Goal: Information Seeking & Learning: Find specific page/section

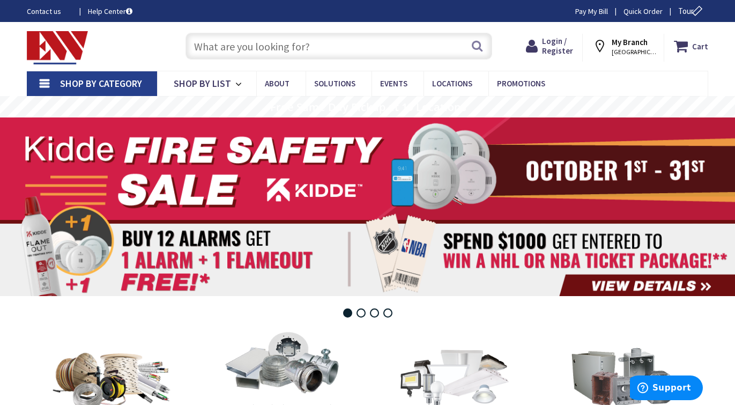
click at [321, 53] on input "text" at bounding box center [339, 46] width 306 height 27
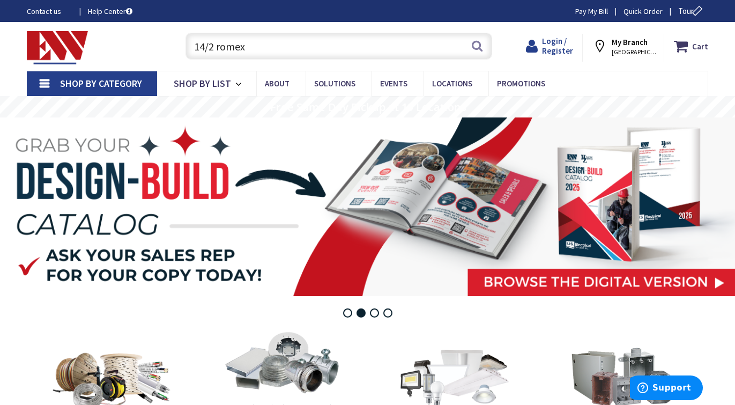
type input "14/2 romex"
click at [562, 45] on span "Login / Register" at bounding box center [557, 46] width 31 height 20
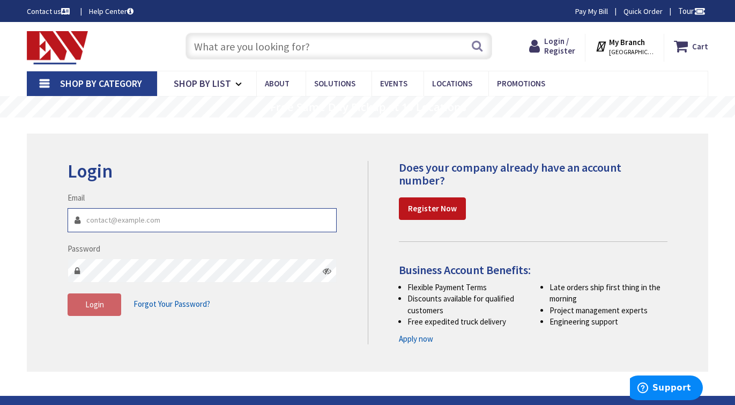
type input "[EMAIL_ADDRESS][DOMAIN_NAME]"
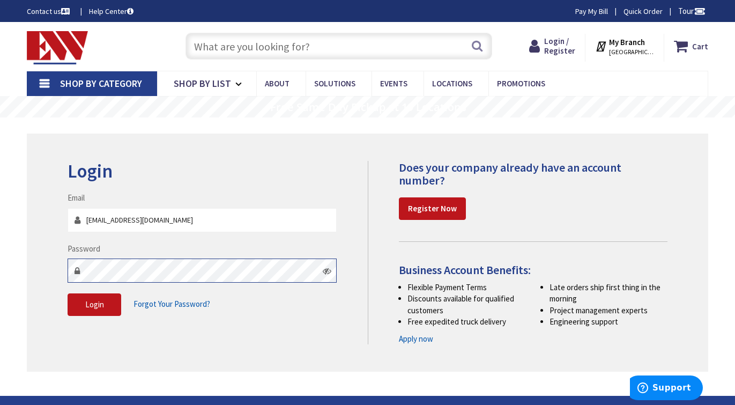
scroll to position [24, 0]
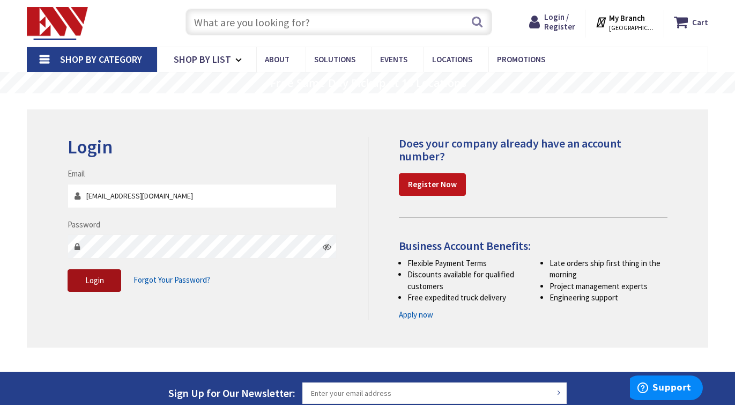
click at [100, 284] on span "Login" at bounding box center [94, 280] width 19 height 10
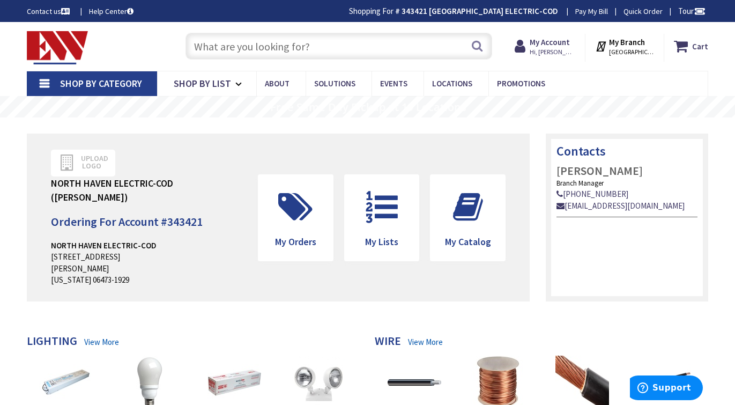
click at [335, 56] on input "text" at bounding box center [339, 46] width 306 height 27
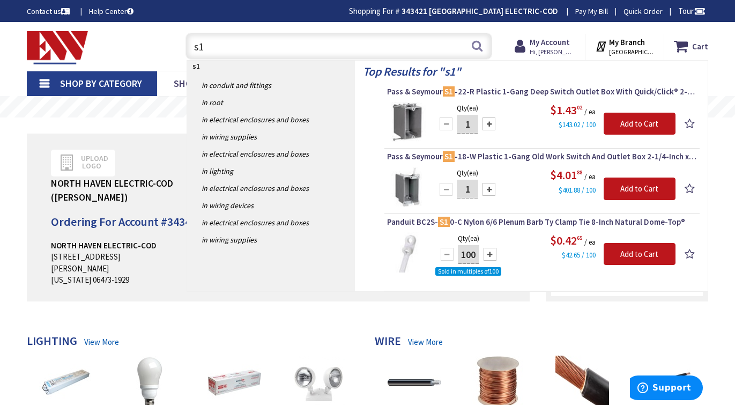
type input "s"
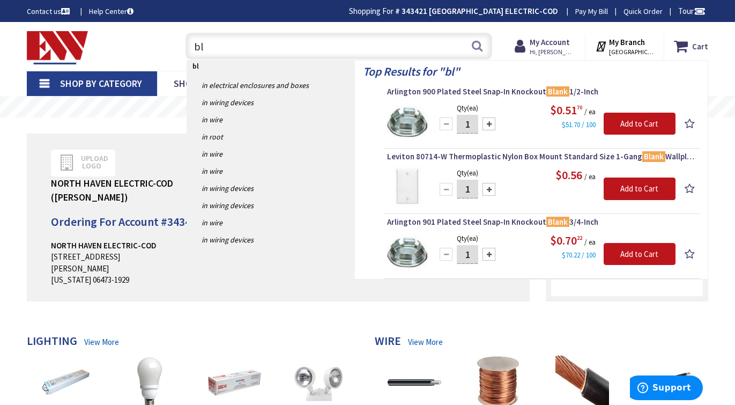
type input "b"
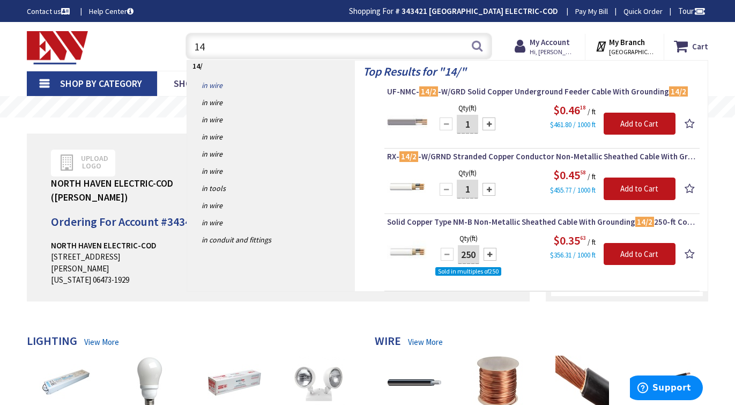
type input "1"
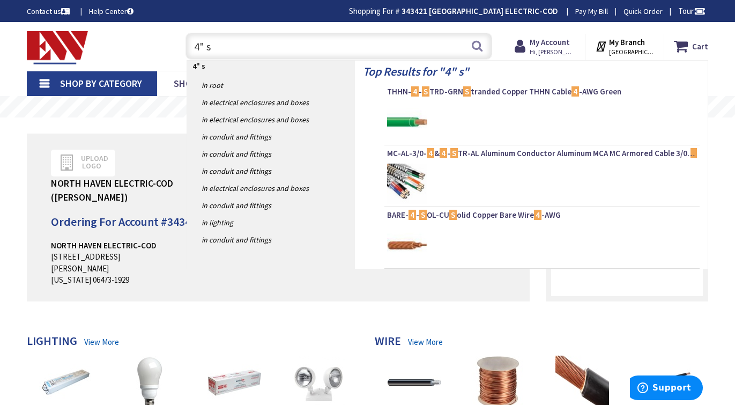
type input "4" sq"
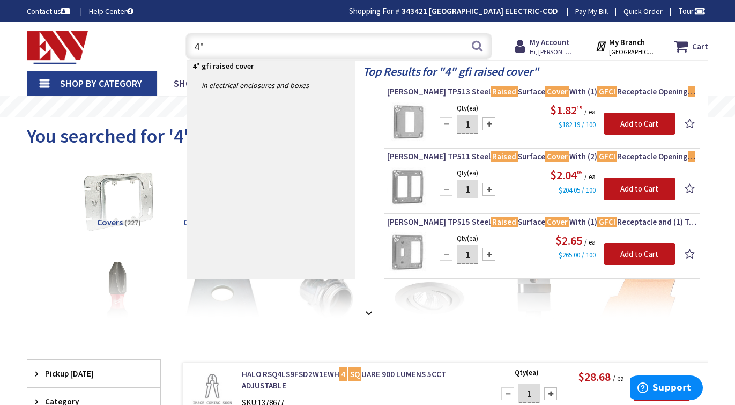
type input "4"
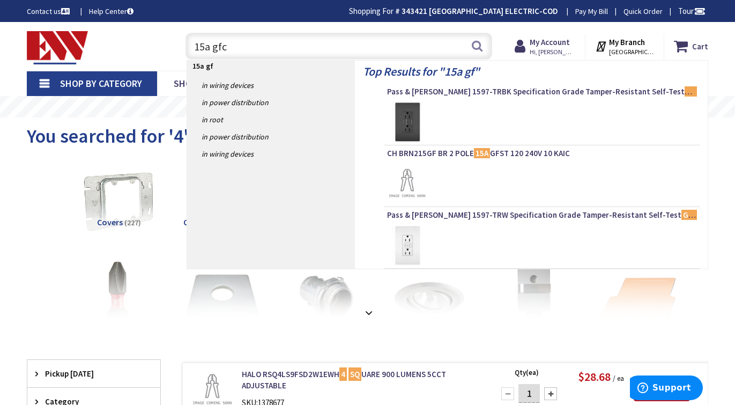
type input "15a gfci"
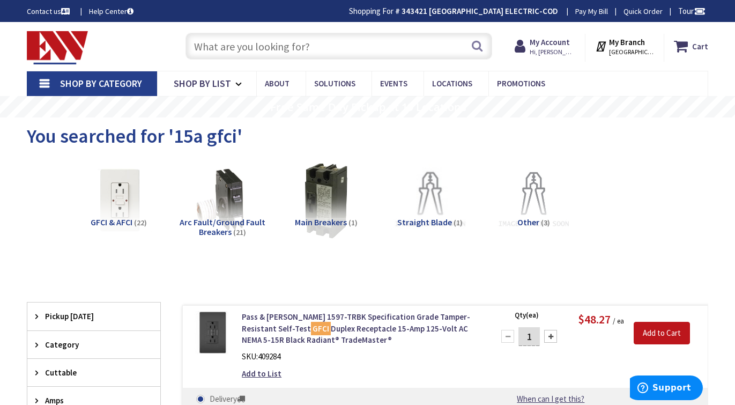
click at [277, 48] on input "text" at bounding box center [339, 46] width 306 height 27
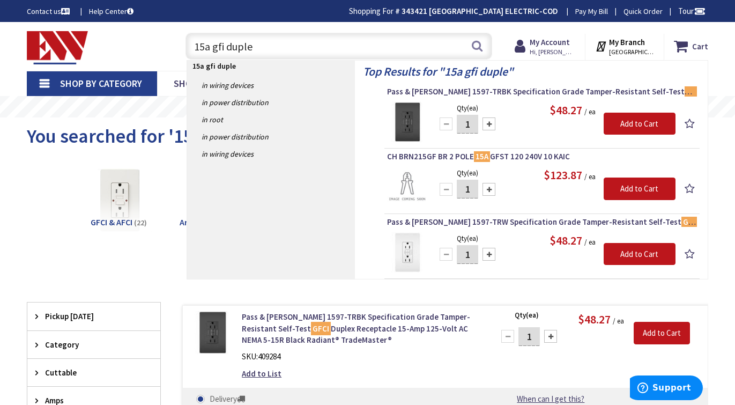
type input "15a gfi duplex"
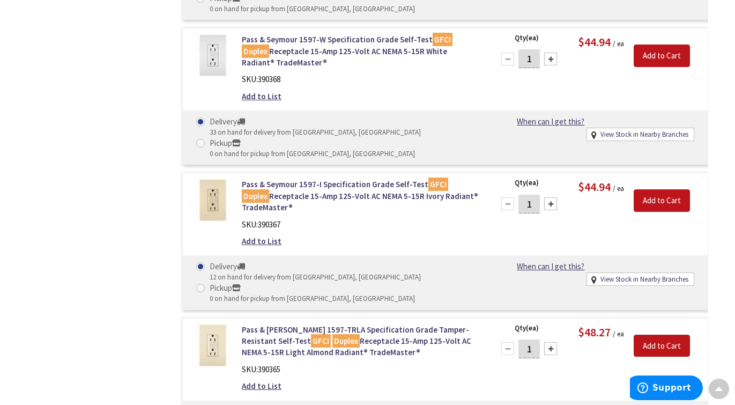
scroll to position [860, 0]
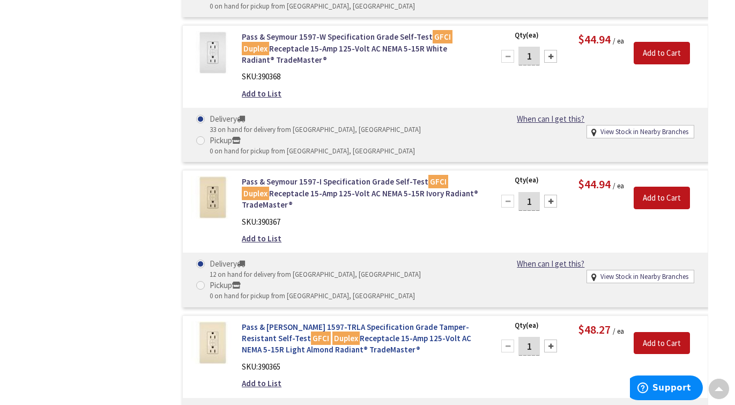
click at [362, 321] on link "Pass & Seymour 1597-TRLA Specification Grade Tamper-Resistant Self-Test GFCI Du…" at bounding box center [361, 338] width 239 height 34
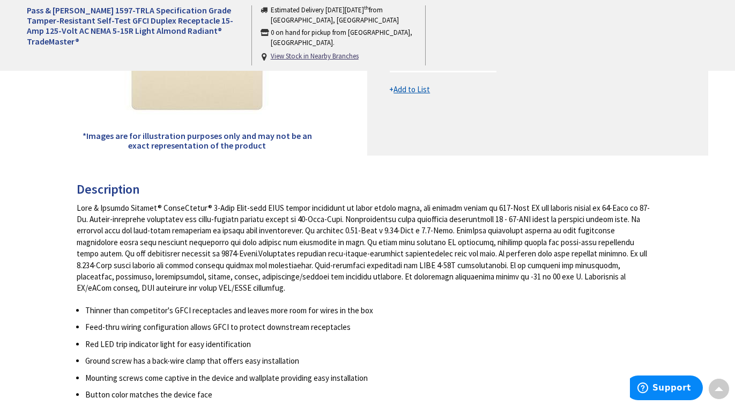
scroll to position [285, 0]
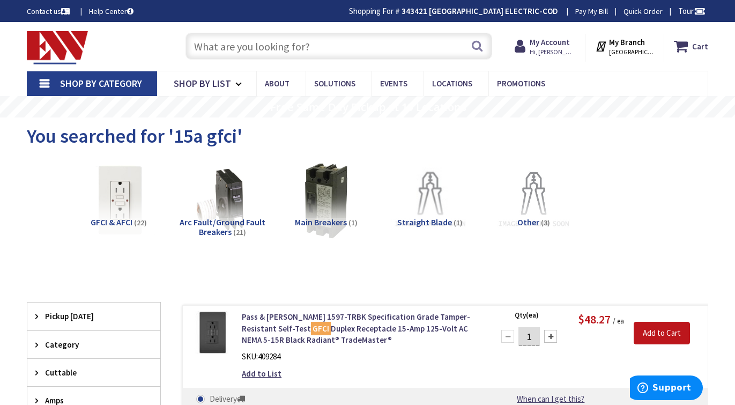
click at [125, 205] on img at bounding box center [119, 201] width 86 height 86
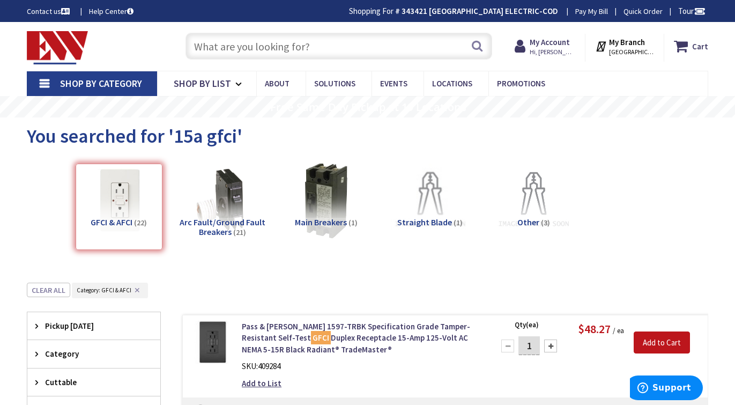
drag, startPoint x: 380, startPoint y: 45, endPoint x: 473, endPoint y: 69, distance: 96.0
click at [381, 45] on input "text" at bounding box center [339, 46] width 306 height 27
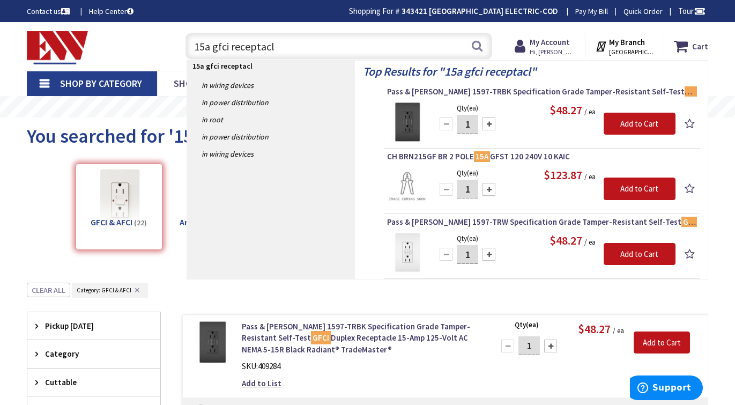
type input "15a gfci receptacle"
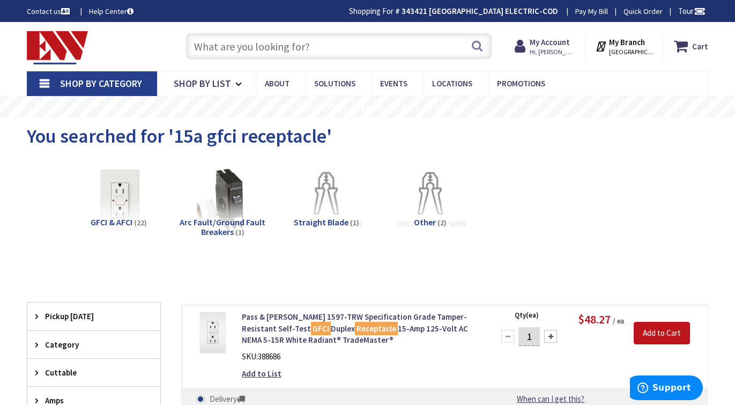
scroll to position [-1, 0]
click at [401, 53] on input "text" at bounding box center [339, 46] width 306 height 27
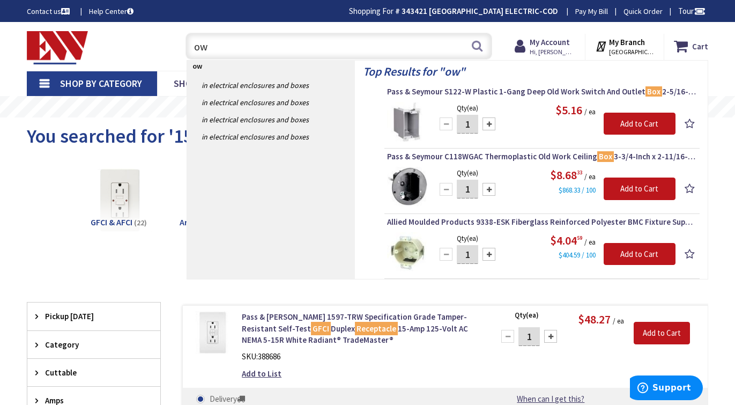
type input "o"
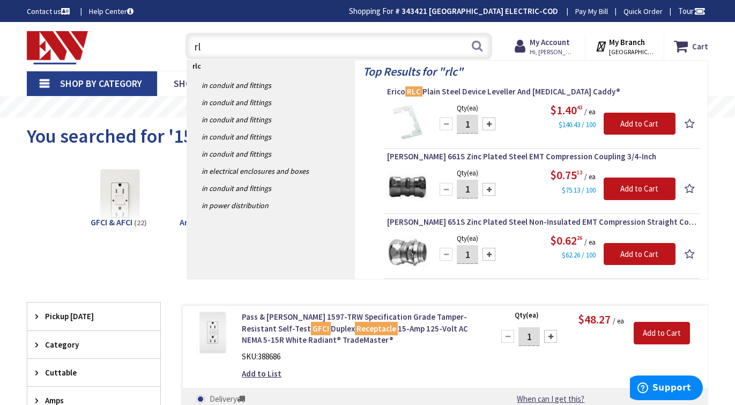
type input "r"
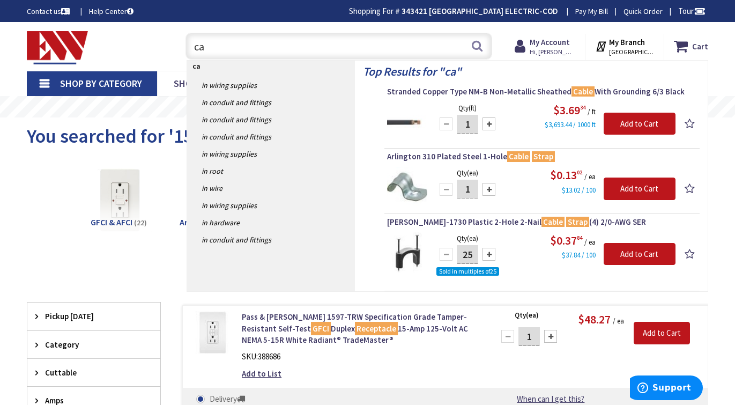
type input "c"
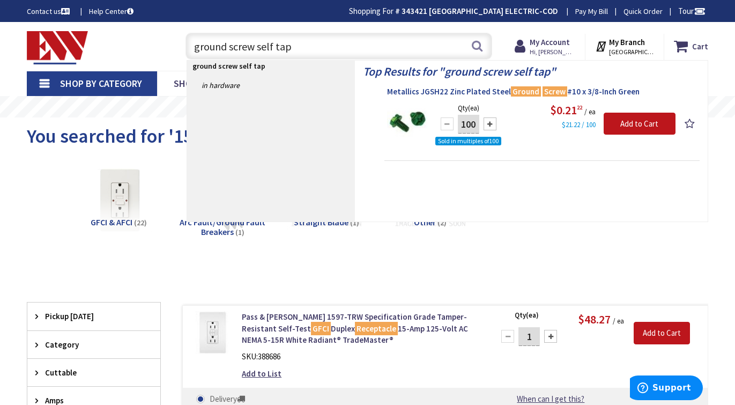
type input "ground screw self tap"
click at [438, 93] on span "Metallics JGSH22 Zinc Plated Steel Ground Screw #10 x 3/8-Inch Green" at bounding box center [542, 91] width 310 height 11
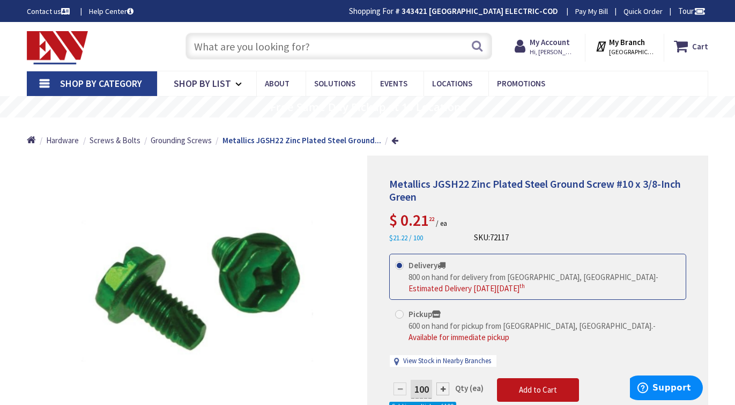
scroll to position [-1, 0]
click at [312, 60] on div "Search" at bounding box center [336, 45] width 312 height 34
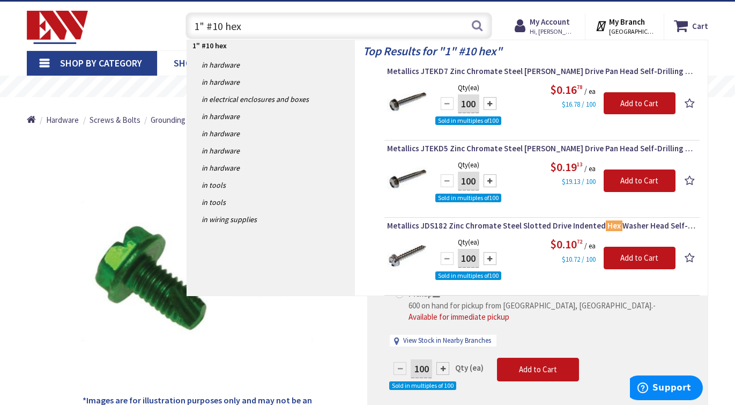
scroll to position [22, 0]
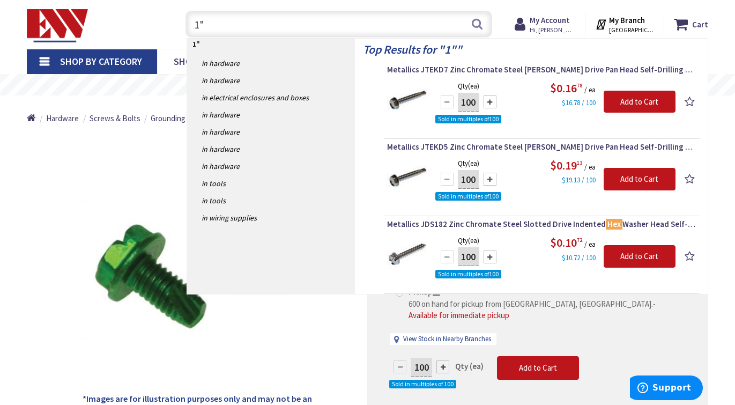
type input "1"
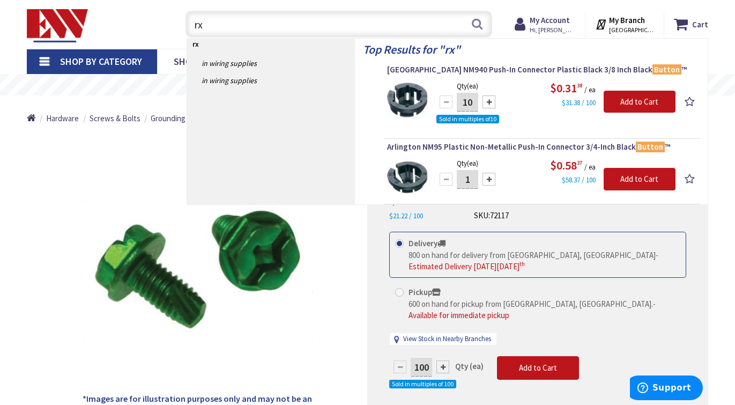
type input "r"
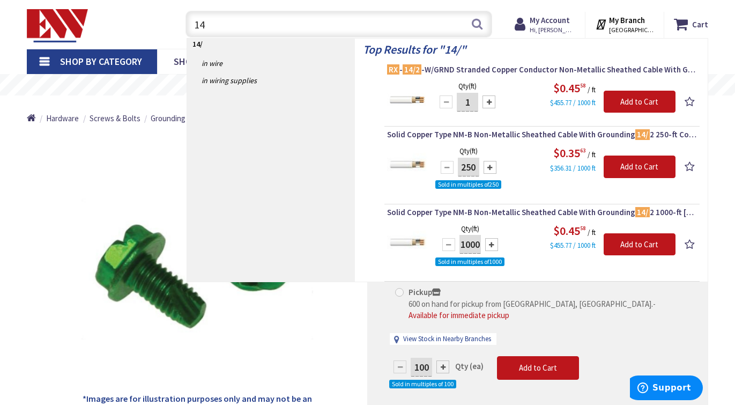
type input "1"
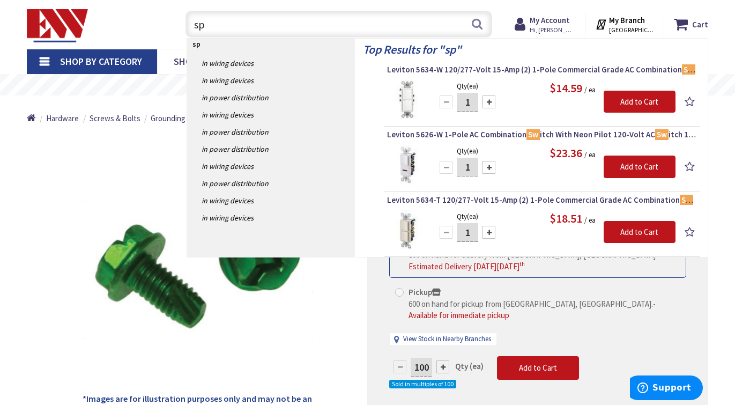
type input "s"
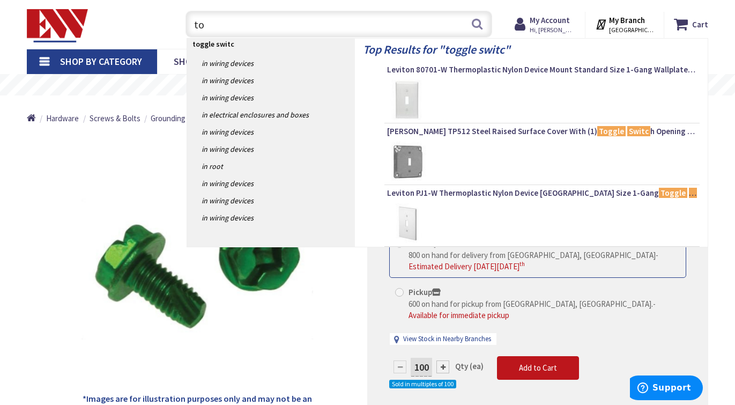
type input "t"
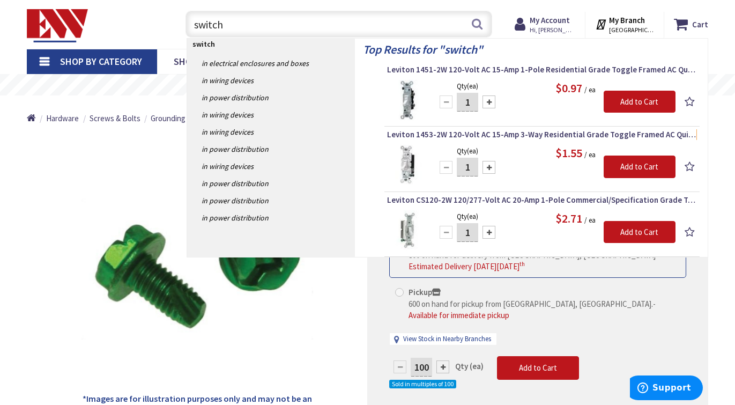
drag, startPoint x: 221, startPoint y: 22, endPoint x: 169, endPoint y: 20, distance: 52.6
click at [169, 20] on div "Toggle Nav switch switch Search Cart My Cart Close You have no items in your sh…" at bounding box center [368, 24] width 698 height 36
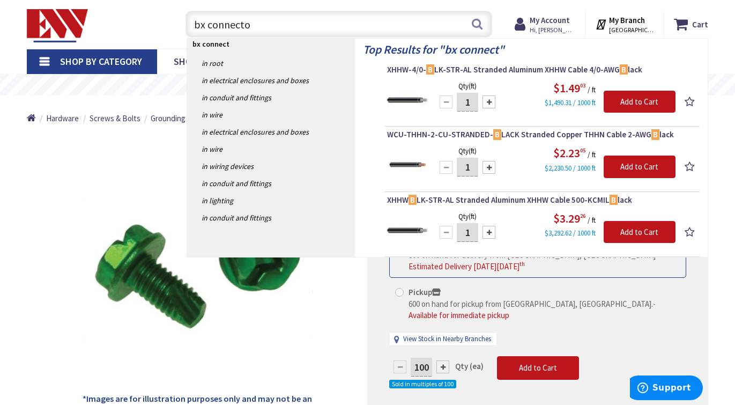
type input "bx connector"
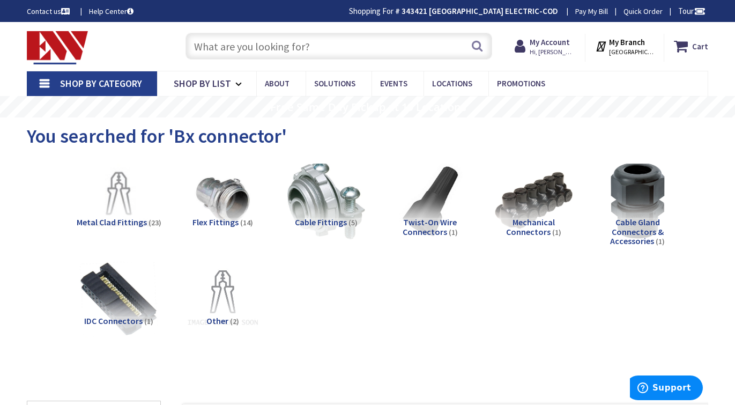
click at [314, 45] on input "text" at bounding box center [339, 46] width 306 height 27
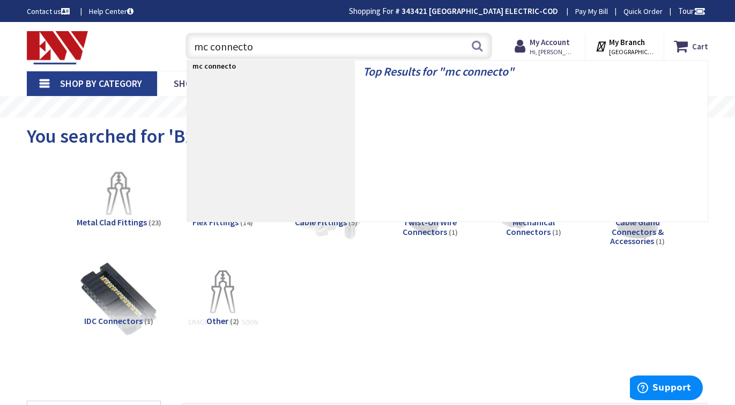
type input "mc connector"
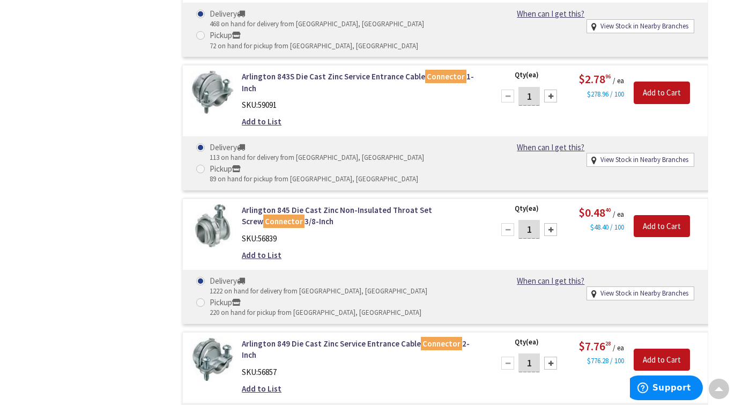
scroll to position [1992, 0]
click at [308, 205] on link "Arlington 845 Die Cast Zinc Non-Insulated Throat Set Screw Connector 3/8-Inch" at bounding box center [361, 216] width 239 height 23
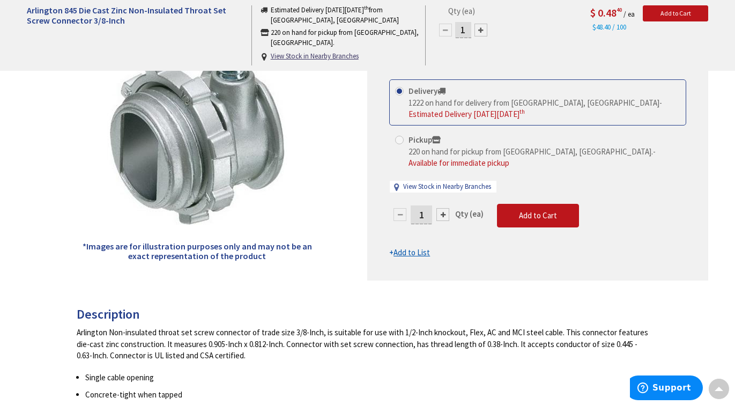
scroll to position [174, 0]
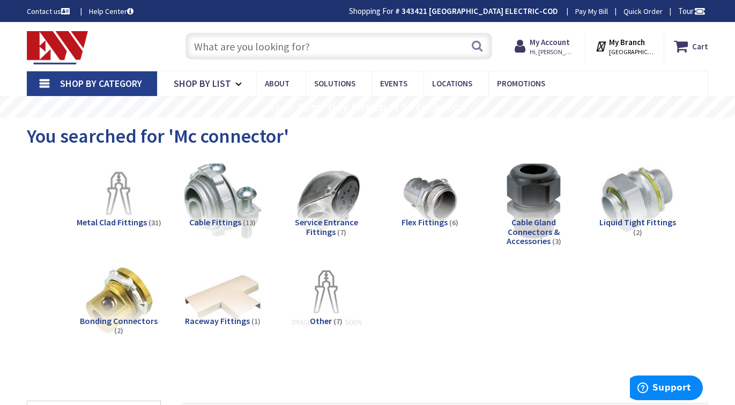
click at [330, 55] on input "text" at bounding box center [339, 46] width 306 height 27
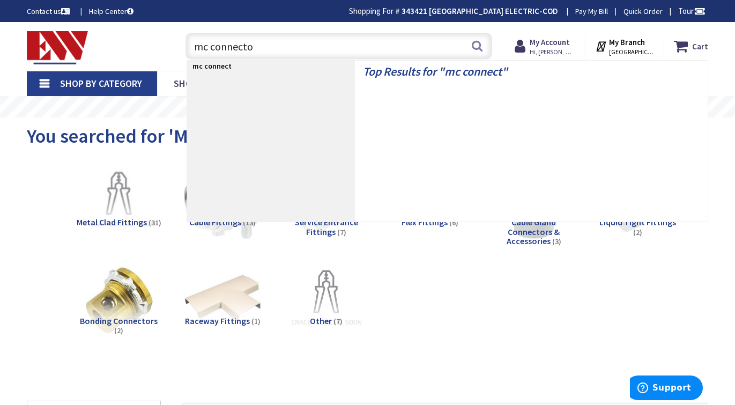
type input "mc connector"
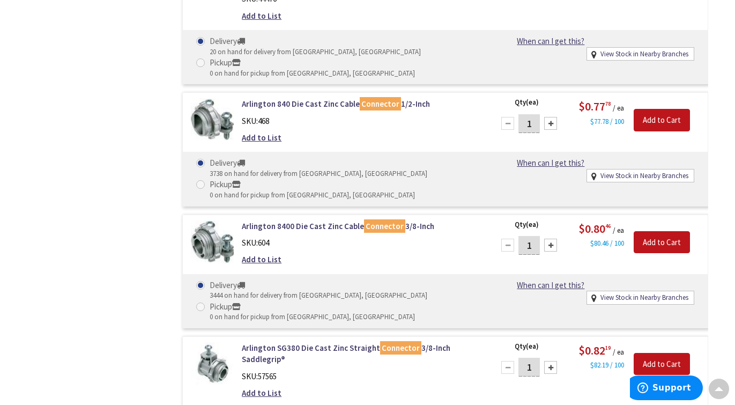
scroll to position [3944, 0]
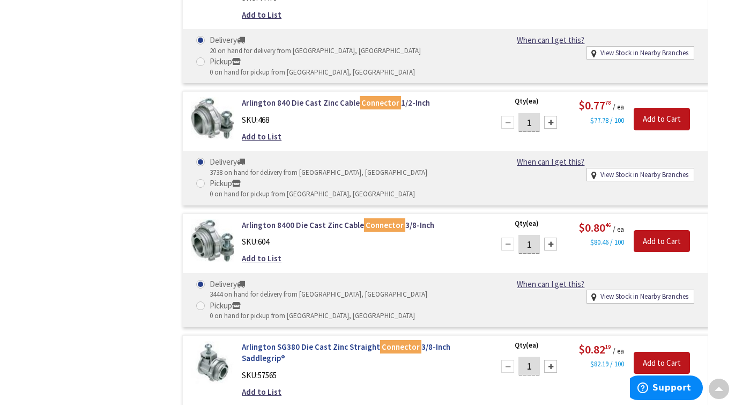
click at [305, 341] on link "Arlington SG380 Die Cast Zinc Straight Connector 3/8-Inch Saddlegrip®" at bounding box center [361, 352] width 239 height 23
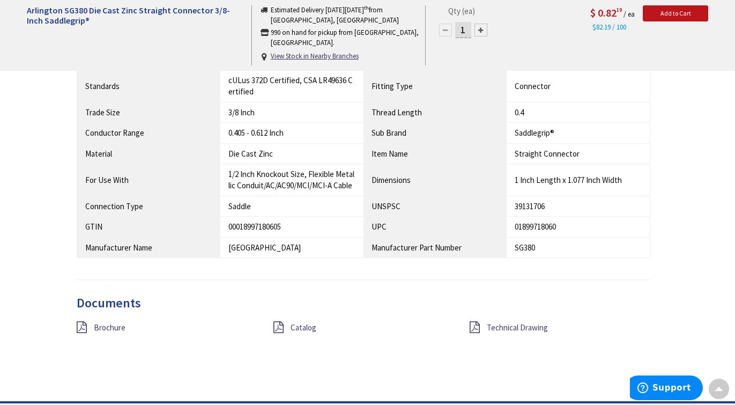
scroll to position [625, 0]
click at [106, 321] on span "Brochure" at bounding box center [110, 326] width 32 height 10
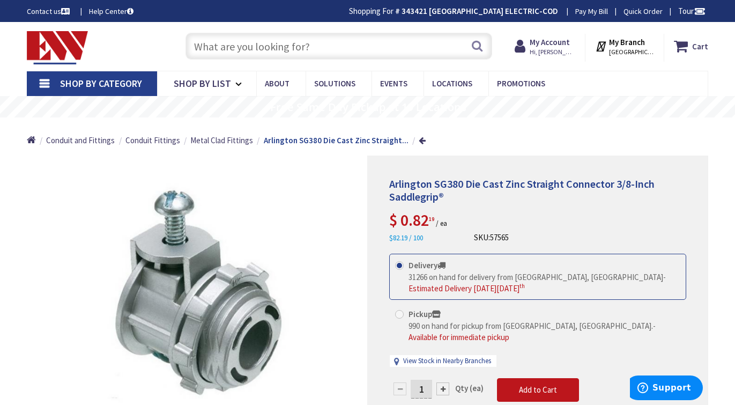
scroll to position [-1, 0]
click at [291, 48] on input "text" at bounding box center [339, 46] width 306 height 27
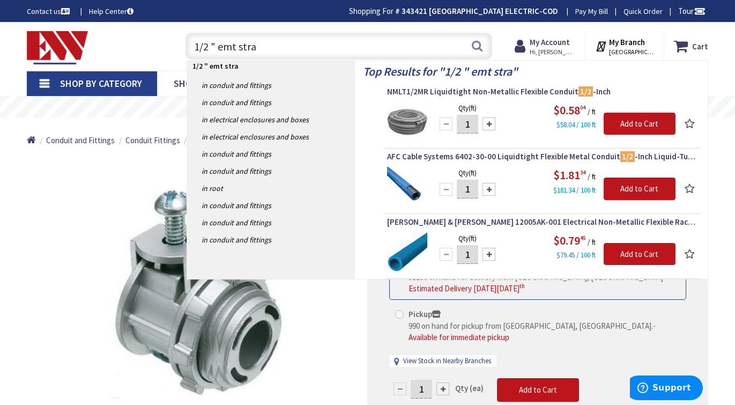
type input "1/2 " emt strap"
